Goal: Task Accomplishment & Management: Use online tool/utility

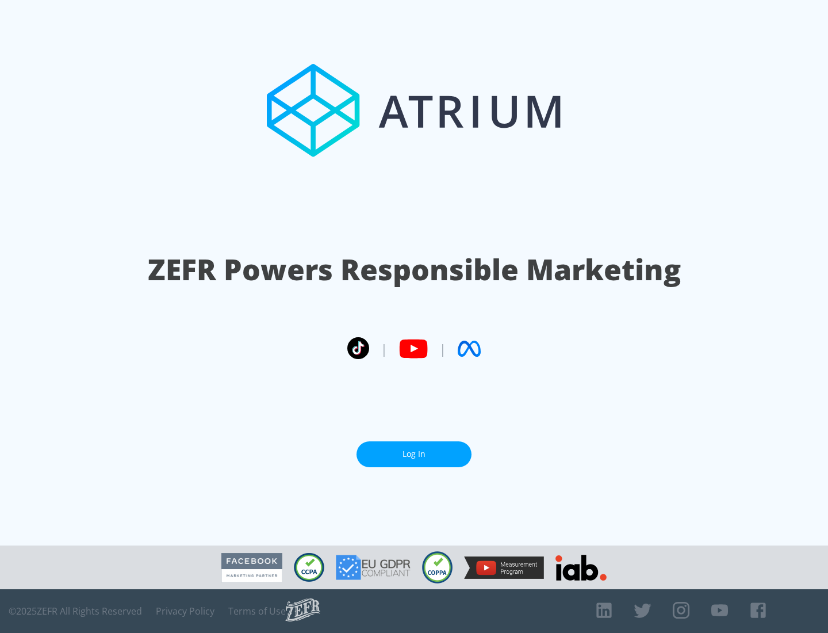
click at [414, 449] on link "Log In" at bounding box center [414, 454] width 115 height 26
